Goal: Task Accomplishment & Management: Manage account settings

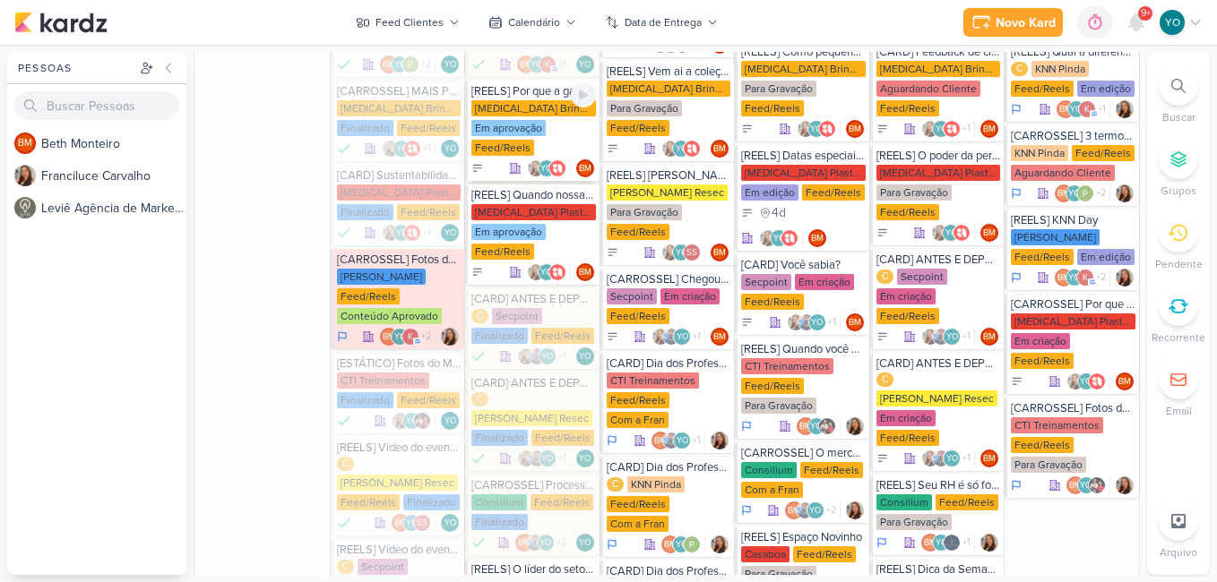
scroll to position [1344, 0]
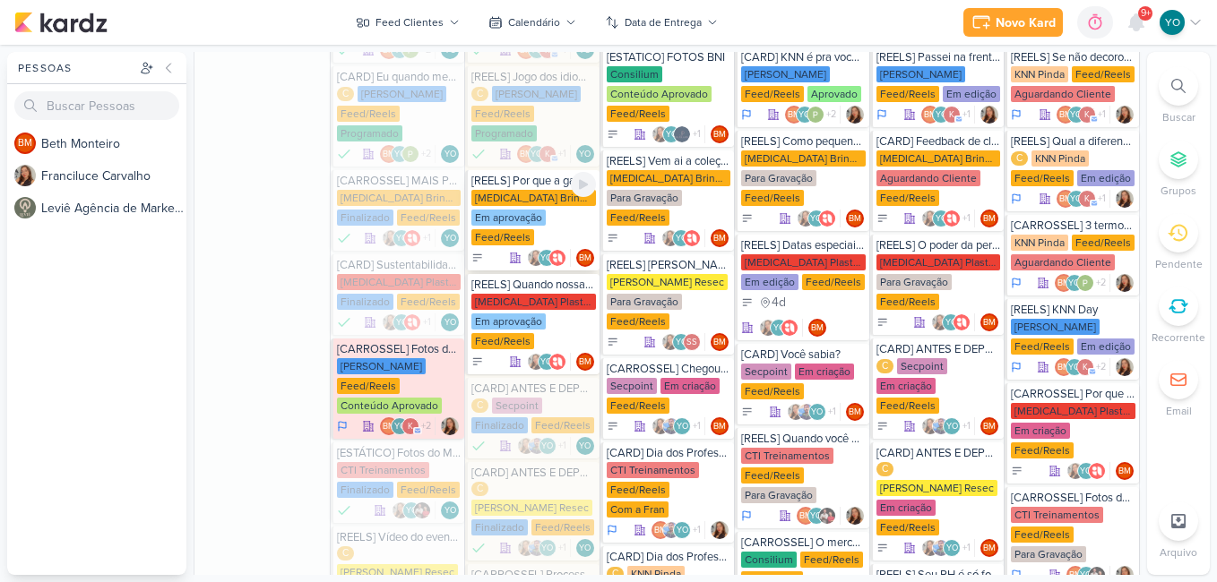
click at [530, 190] on div "[MEDICAL_DATA] Brindes PF Em aprovação Feed/Reels" at bounding box center [533, 218] width 125 height 57
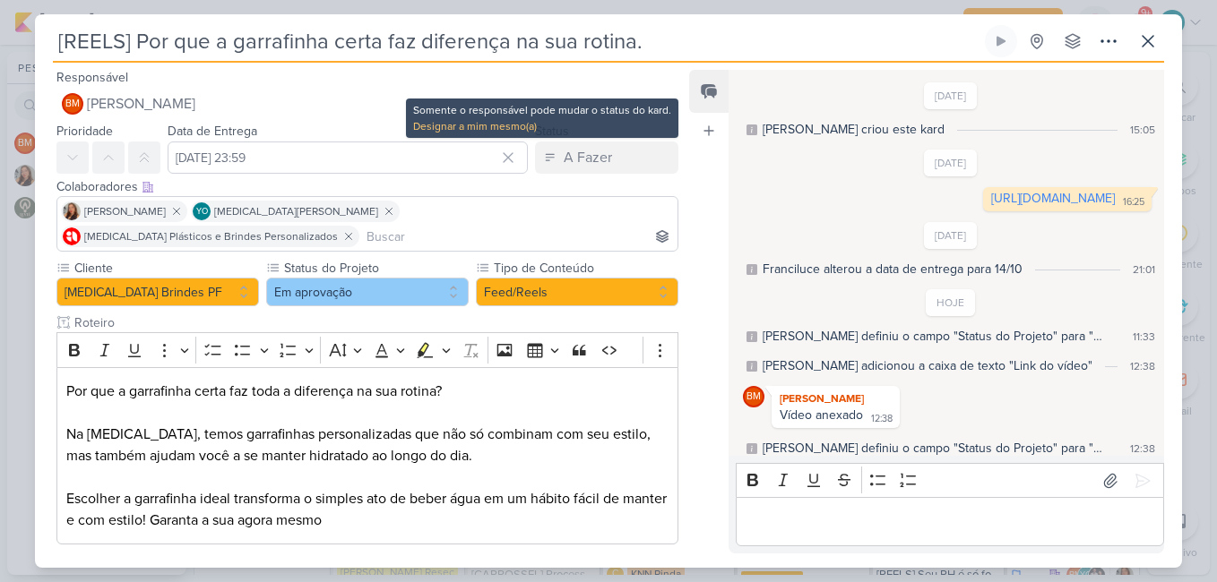
scroll to position [24, 0]
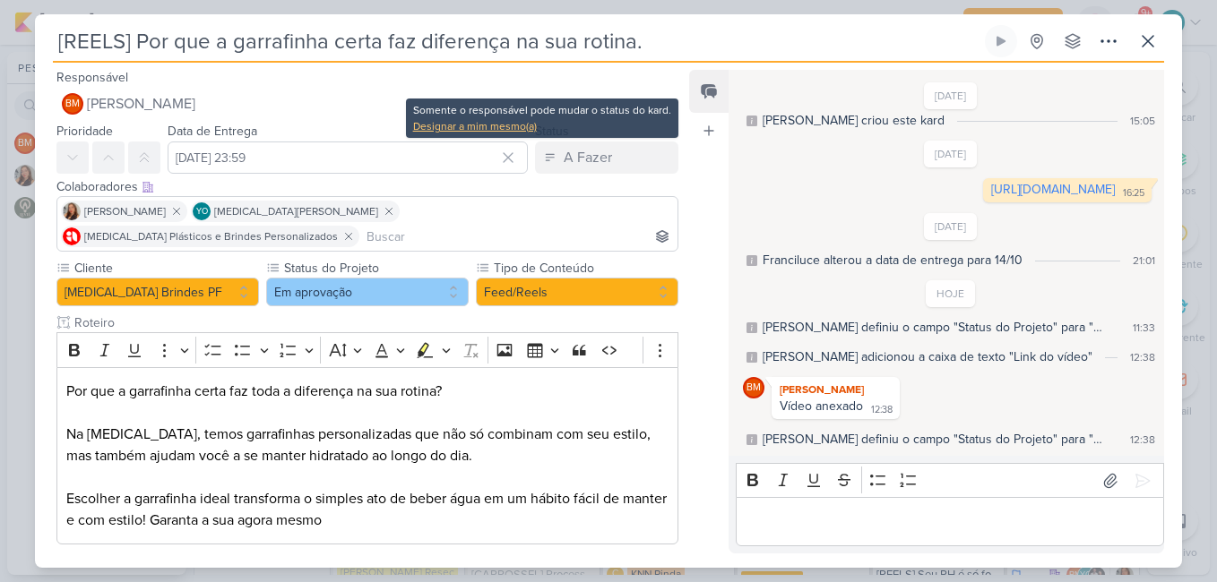
click at [513, 127] on div "Designar a mim mesmo(a)" at bounding box center [542, 126] width 258 height 16
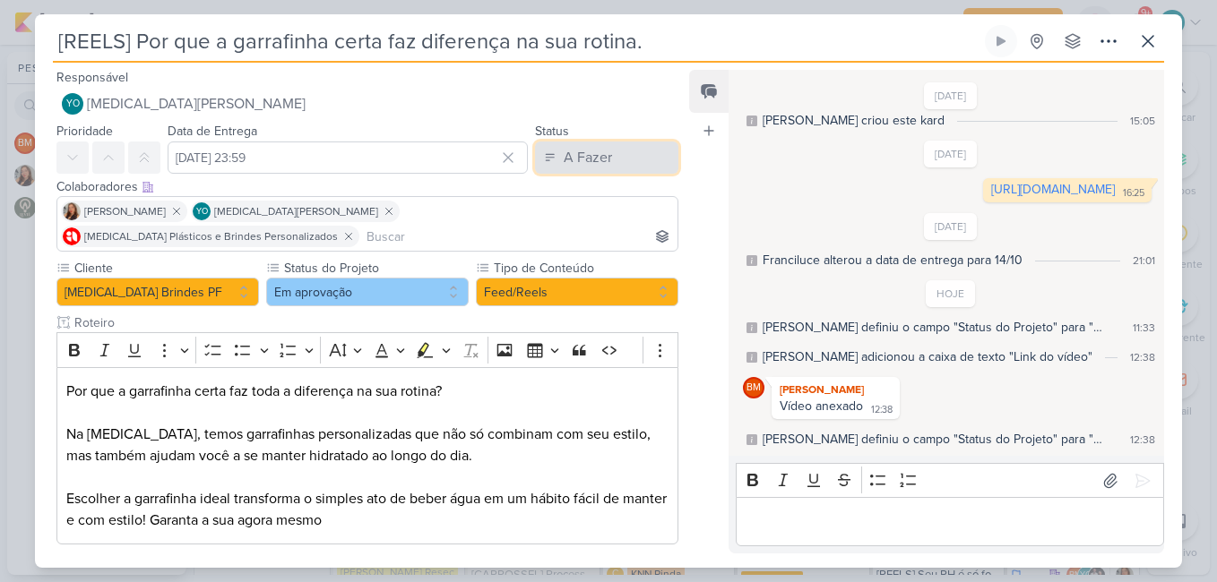
click at [564, 156] on div "A Fazer" at bounding box center [588, 158] width 48 height 22
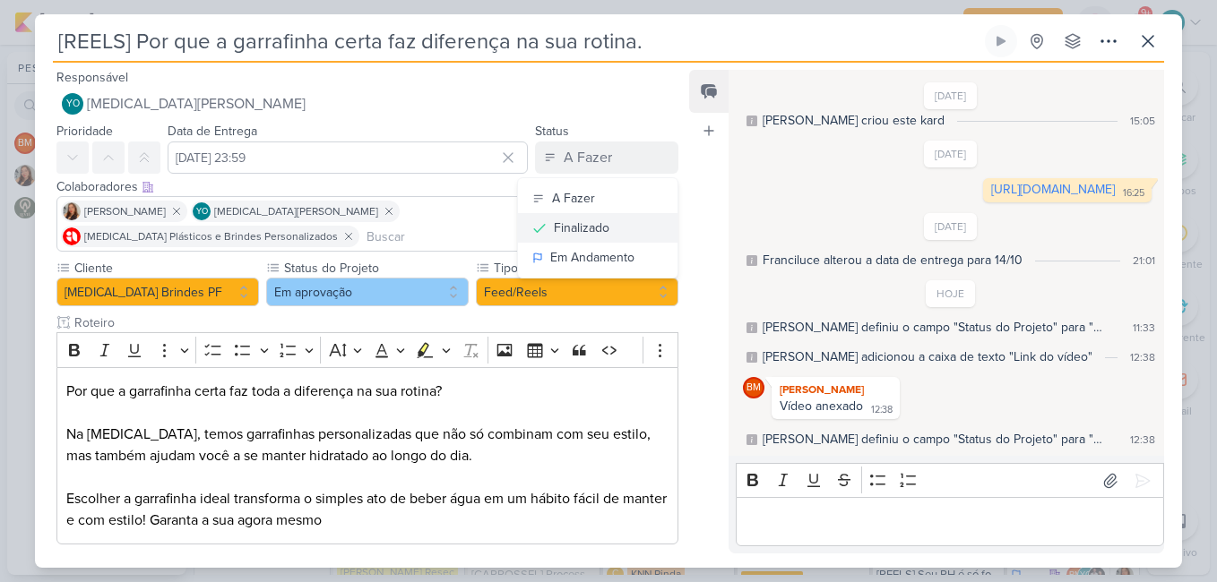
drag, startPoint x: 599, startPoint y: 232, endPoint x: 517, endPoint y: 246, distance: 83.7
click at [599, 232] on div "Finalizado" at bounding box center [582, 228] width 56 height 19
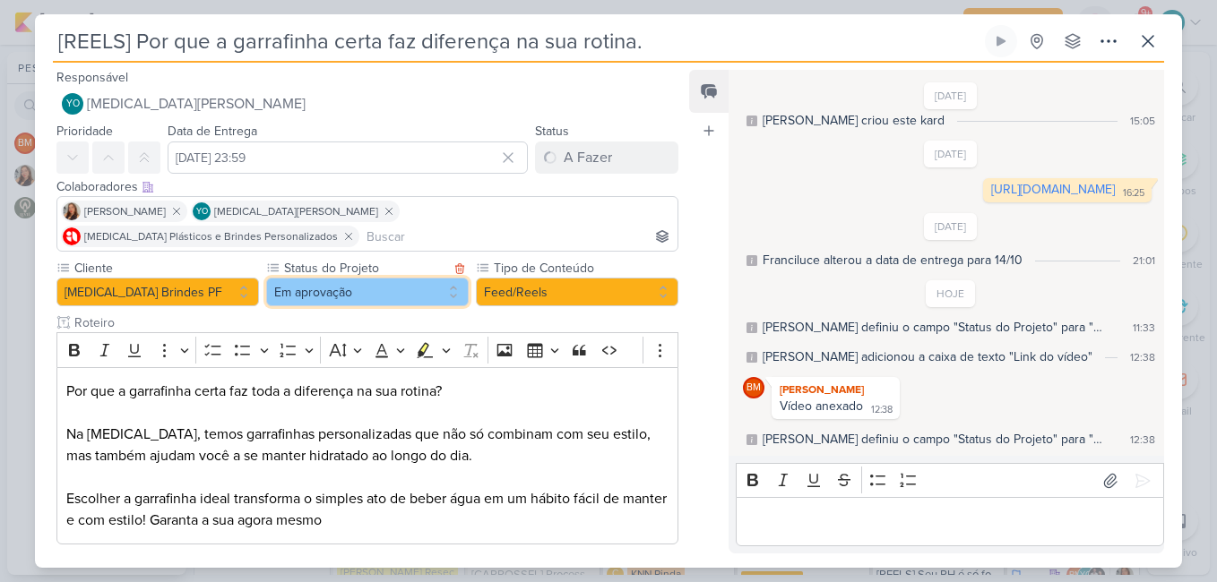
click at [404, 278] on button "Em aprovação" at bounding box center [367, 292] width 202 height 29
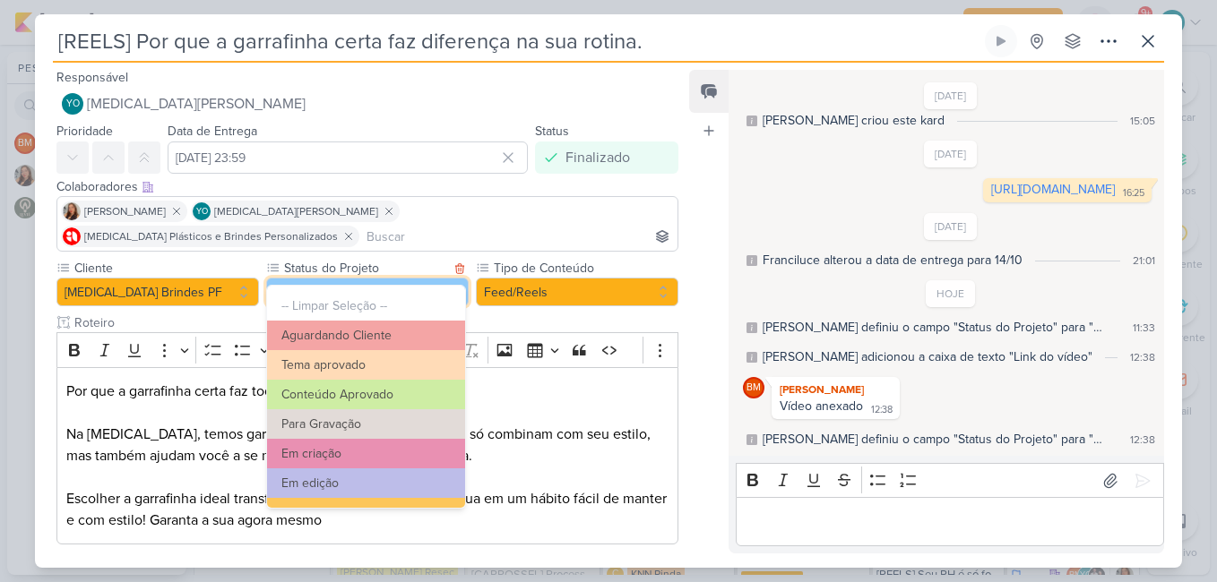
scroll to position [202, 0]
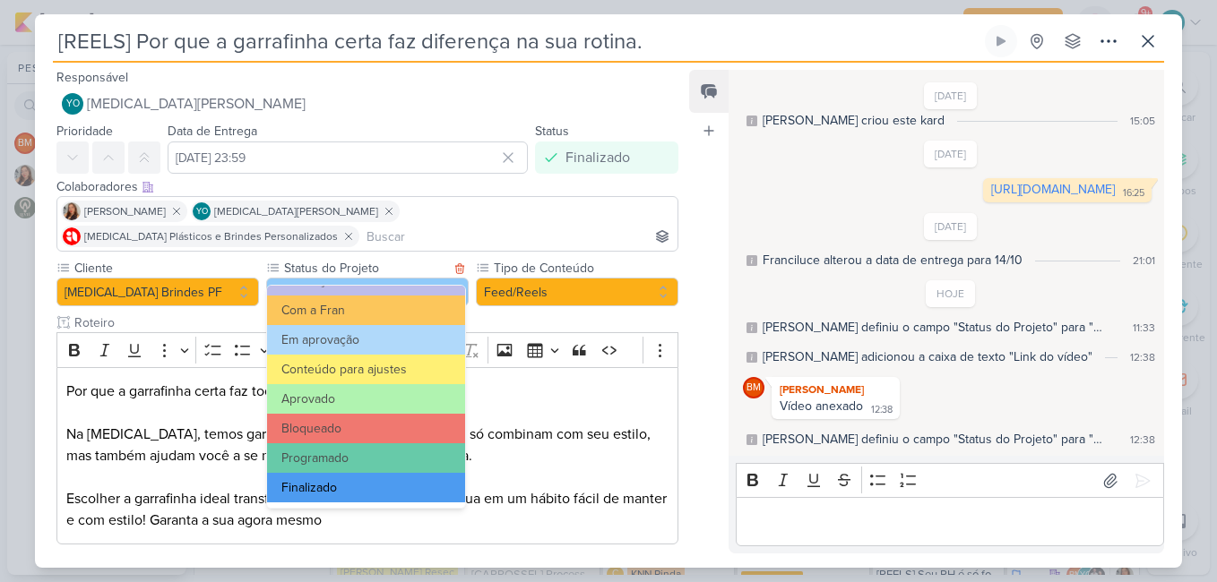
click at [363, 484] on button "Finalizado" at bounding box center [366, 488] width 198 height 30
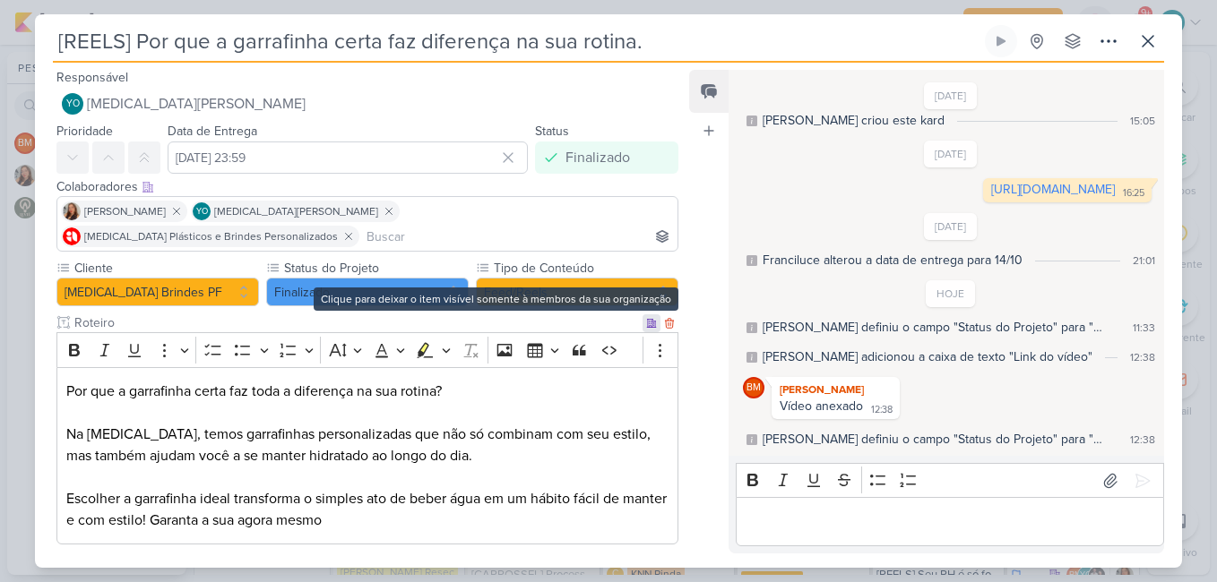
scroll to position [179, 0]
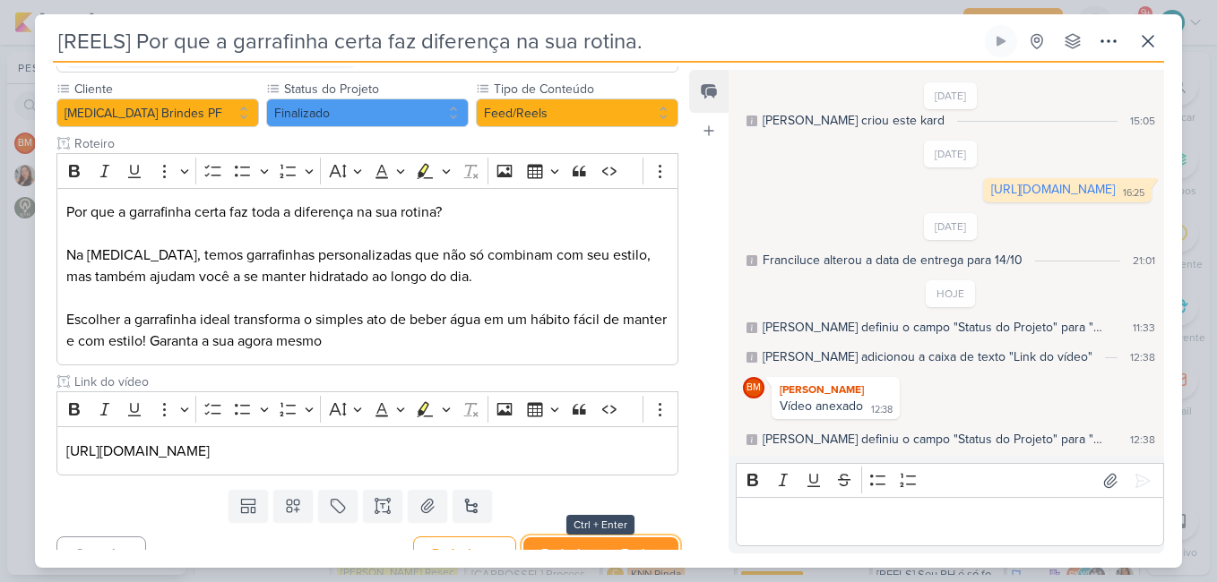
click at [625, 538] on button "Redesignar e Fechar" at bounding box center [600, 554] width 155 height 33
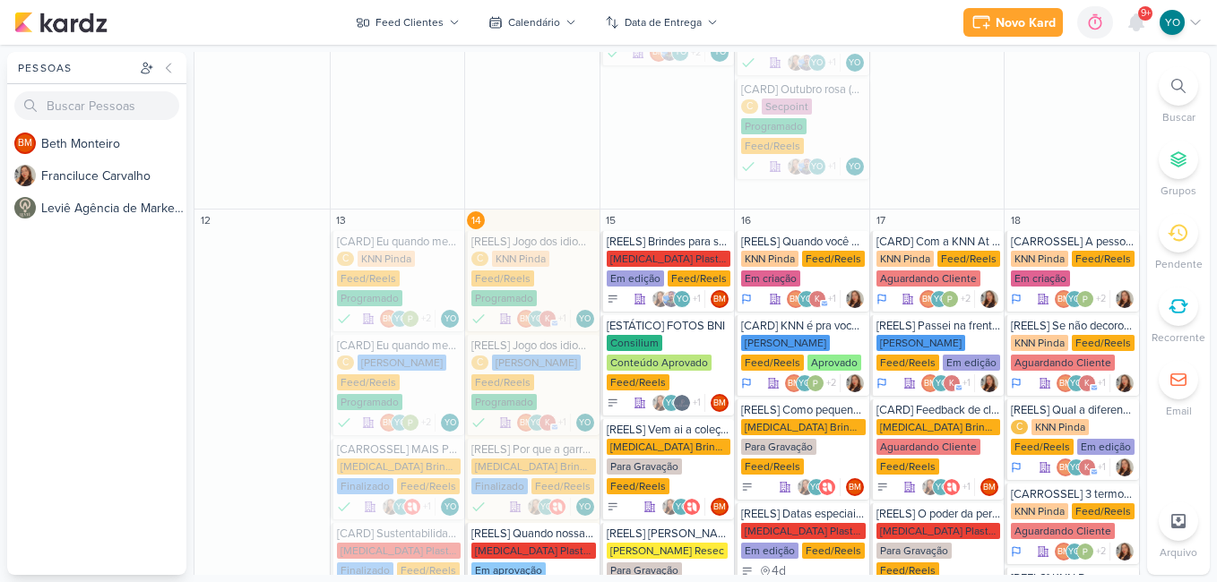
scroll to position [1254, 0]
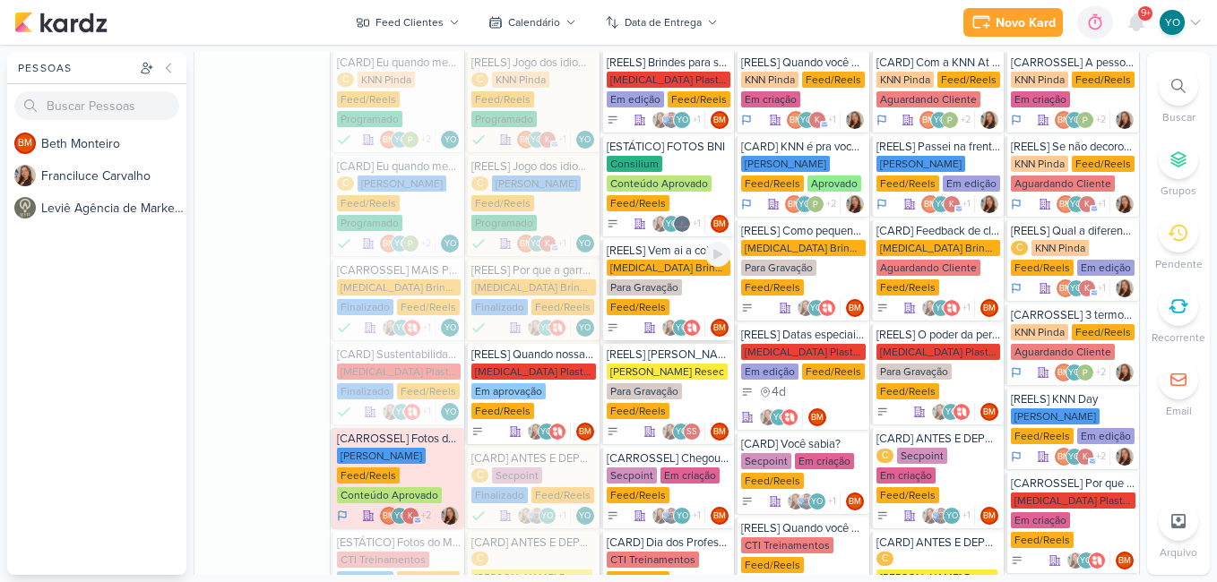
click at [675, 280] on div "Para Gravação" at bounding box center [644, 288] width 75 height 16
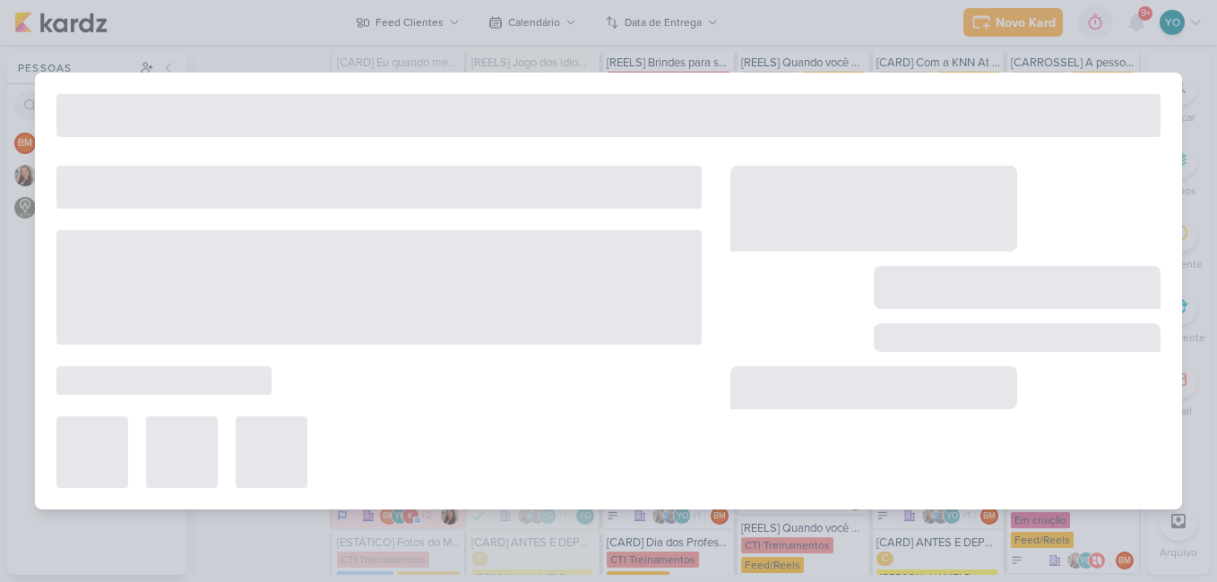
type input "[REELS] Vem ai a coleção de [DATE]"
type input "15 de outubro de 2025 às 23:59"
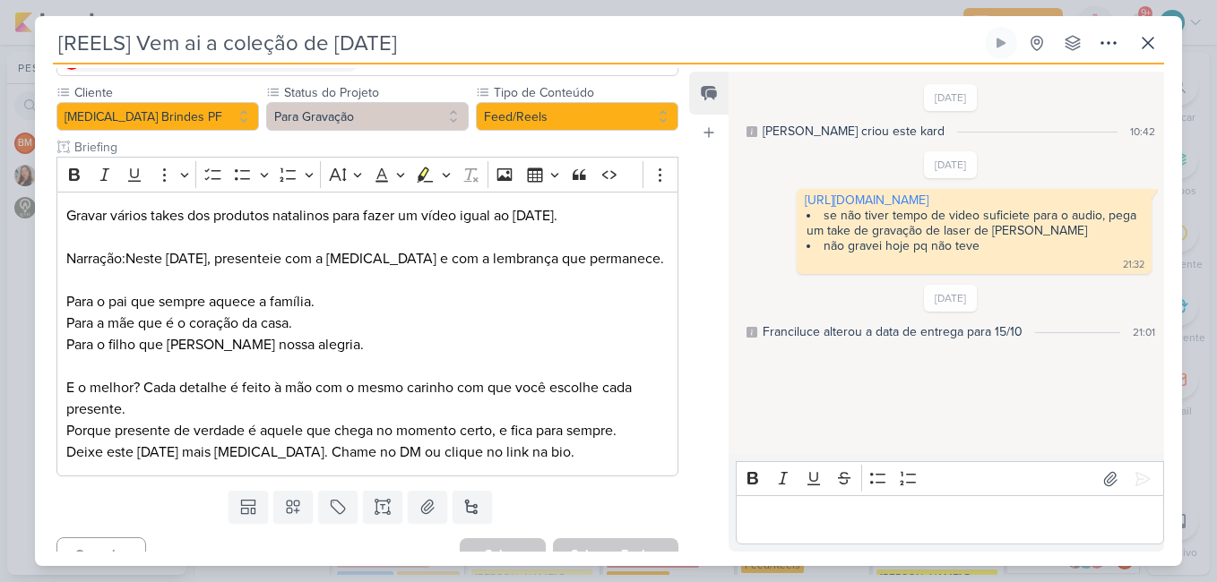
scroll to position [0, 0]
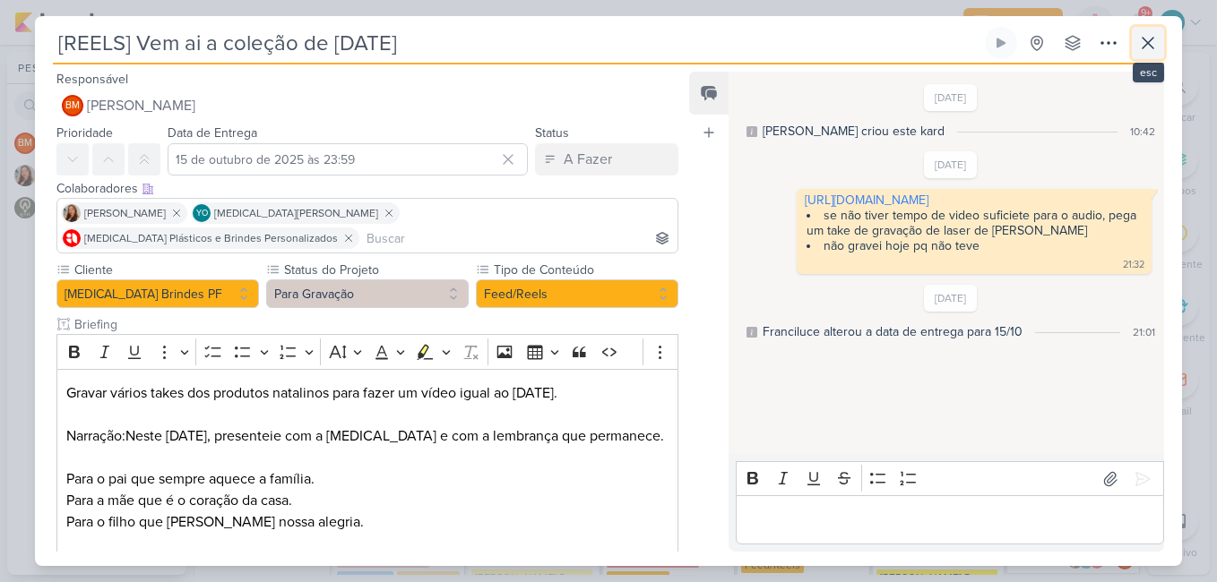
click at [1143, 56] on button at bounding box center [1148, 43] width 32 height 32
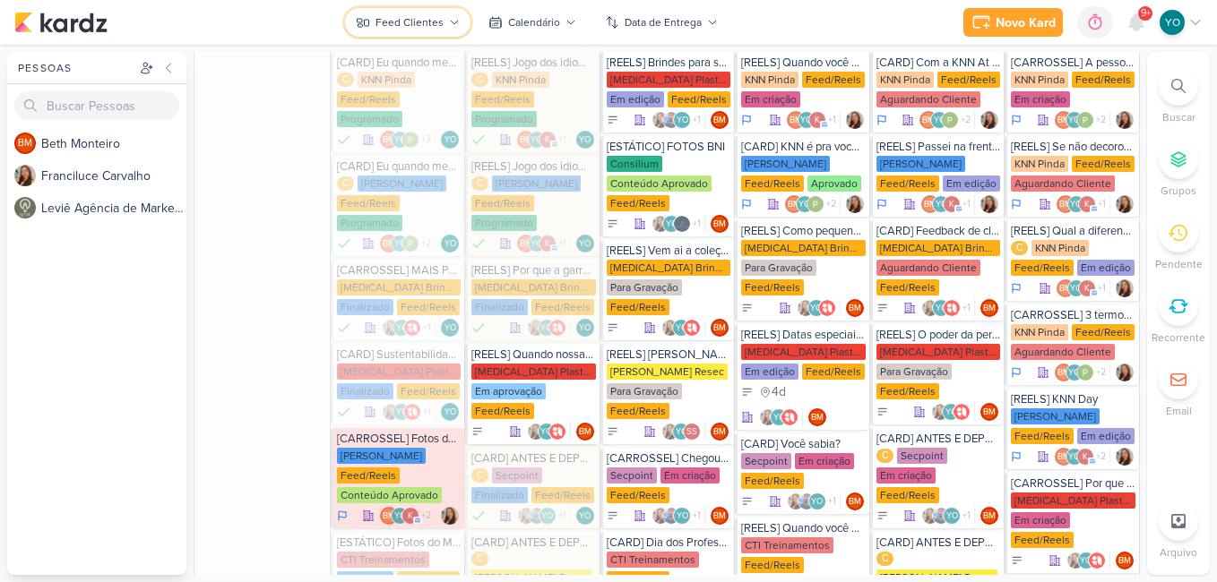
click at [422, 30] on button "Feed Clientes" at bounding box center [407, 22] width 125 height 29
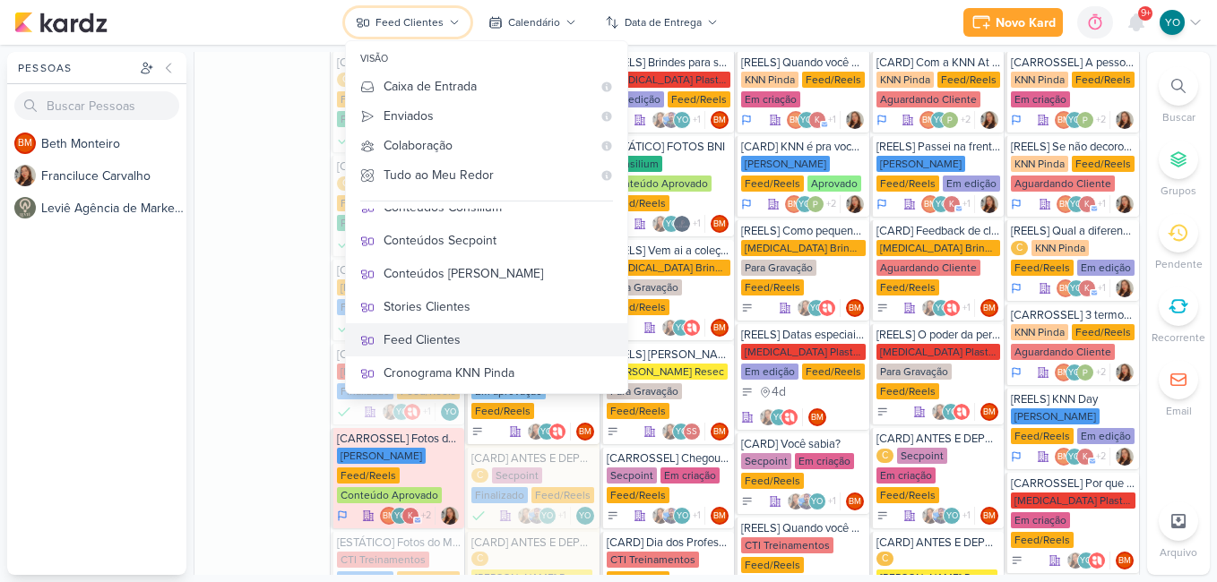
scroll to position [343, 0]
